Goal: Task Accomplishment & Management: Use online tool/utility

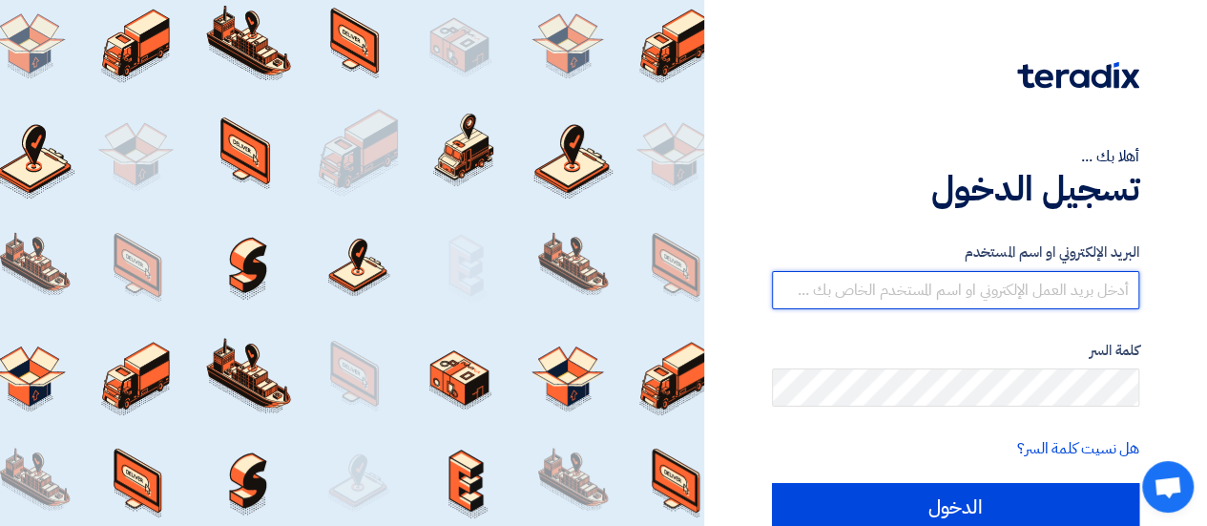
click at [937, 301] on input "text" at bounding box center [955, 290] width 367 height 38
type input "[EMAIL_ADDRESS][DOMAIN_NAME]"
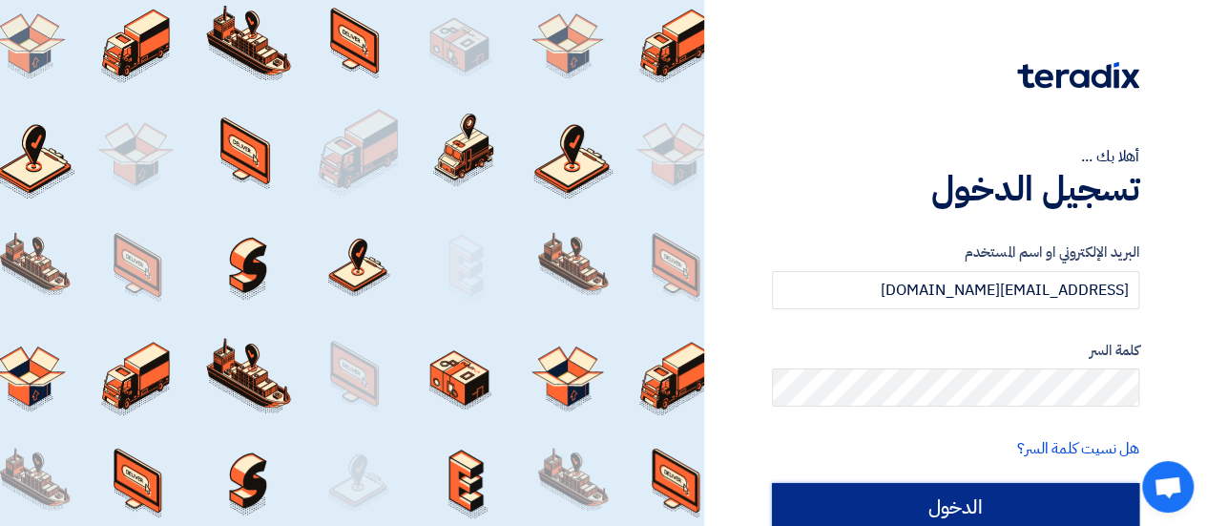
click at [956, 501] on input "الدخول" at bounding box center [955, 507] width 367 height 48
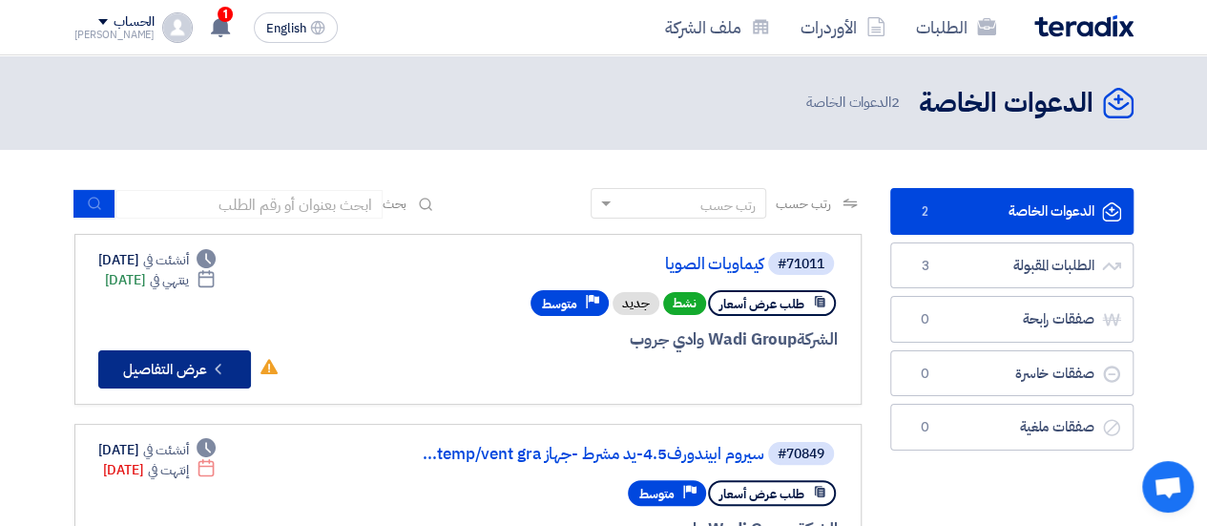
click at [184, 353] on button "Check details عرض التفاصيل" at bounding box center [174, 369] width 153 height 38
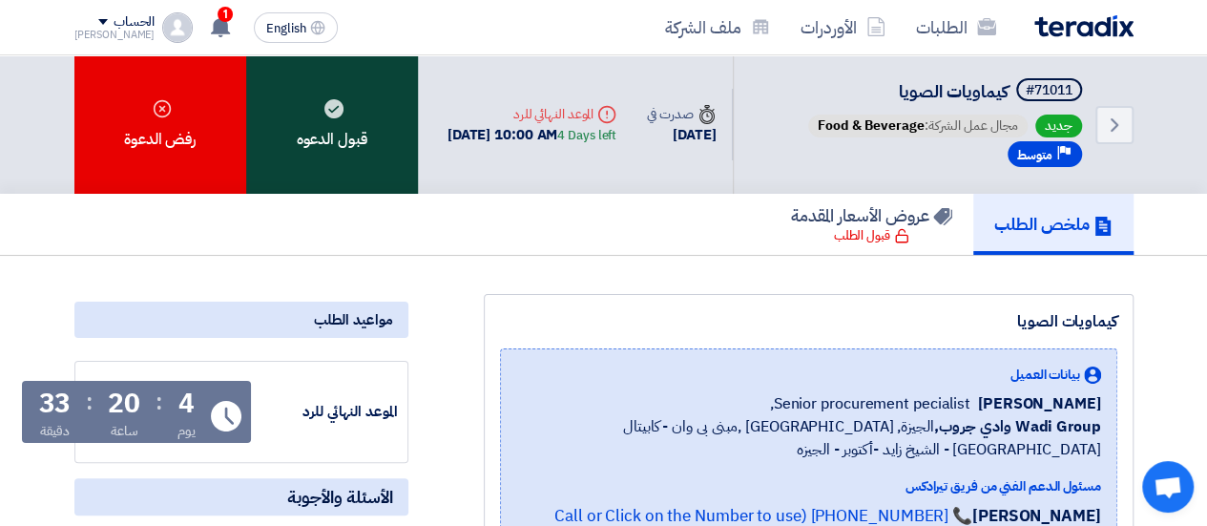
click at [354, 127] on div "قبول الدعوه" at bounding box center [332, 124] width 172 height 138
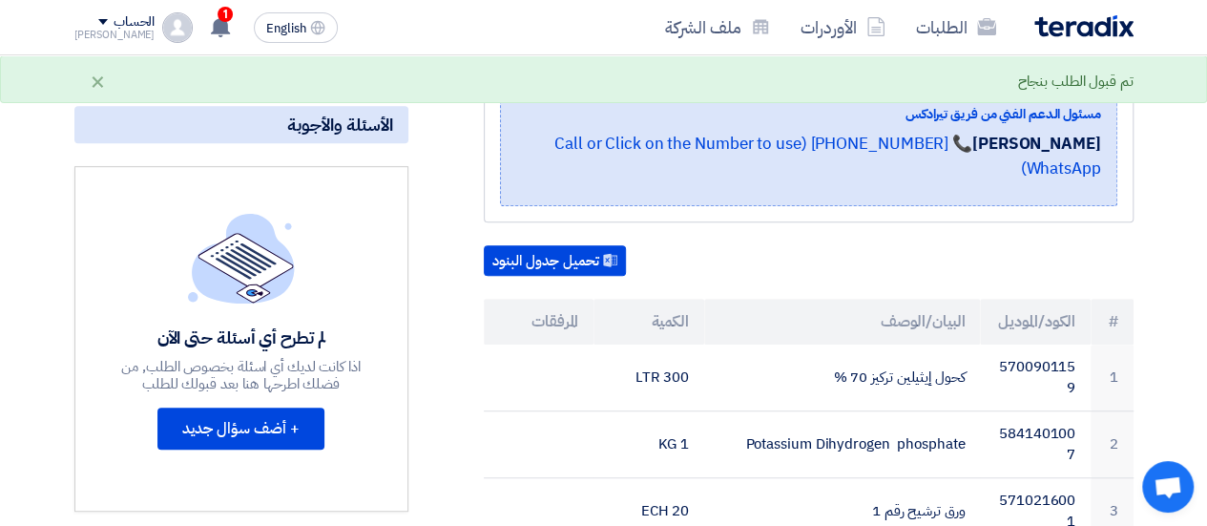
scroll to position [376, 0]
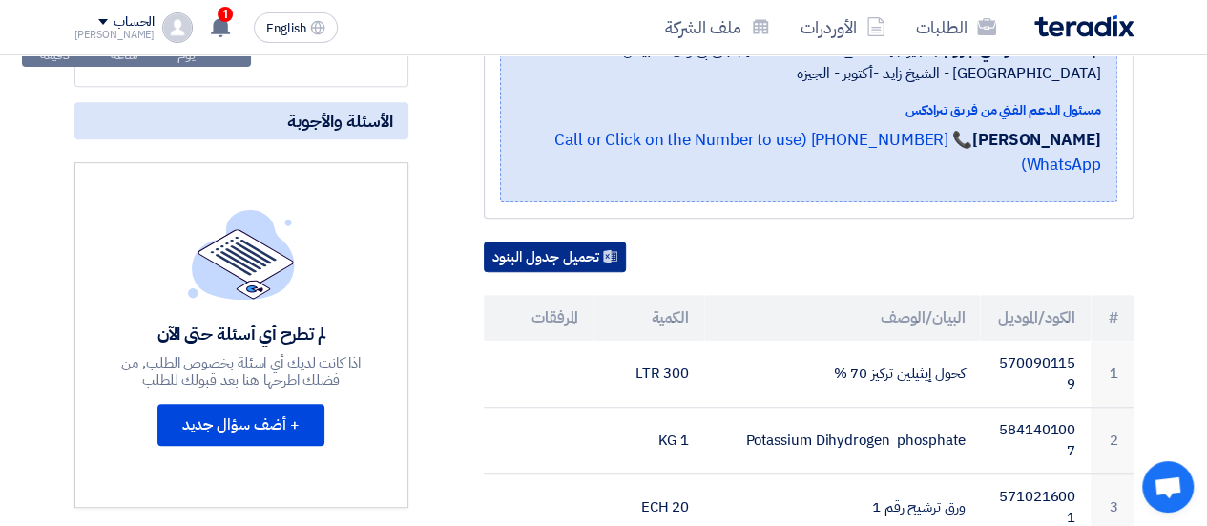
click at [525, 264] on button "تحميل جدول البنود" at bounding box center [555, 256] width 142 height 31
